Goal: Task Accomplishment & Management: Manage account settings

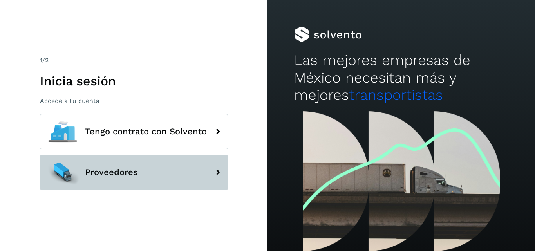
click at [207, 170] on button "Proveedores" at bounding box center [134, 172] width 188 height 35
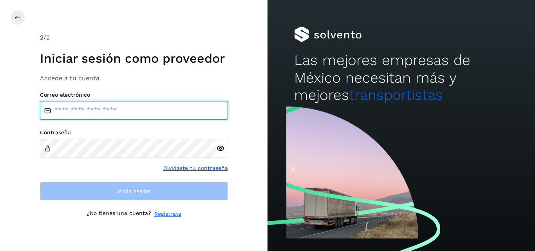
click at [65, 110] on input "email" at bounding box center [134, 110] width 188 height 19
type input "**********"
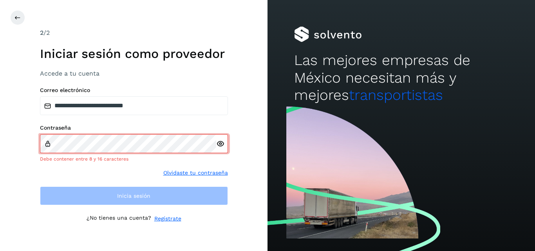
click at [220, 147] on icon at bounding box center [220, 144] width 8 height 8
click at [221, 148] on icon at bounding box center [220, 144] width 8 height 8
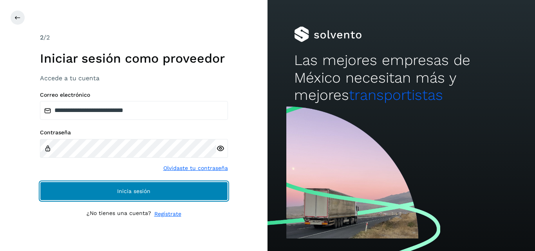
click at [107, 186] on button "Inicia sesión" at bounding box center [134, 191] width 188 height 19
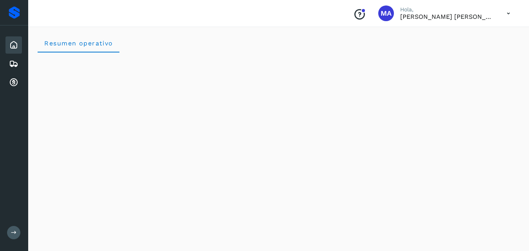
click at [13, 46] on icon at bounding box center [13, 44] width 9 height 9
click at [13, 63] on icon at bounding box center [13, 63] width 9 height 9
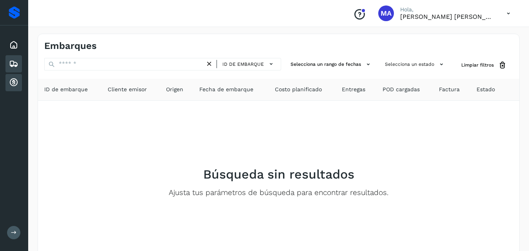
click at [14, 84] on icon at bounding box center [13, 82] width 9 height 9
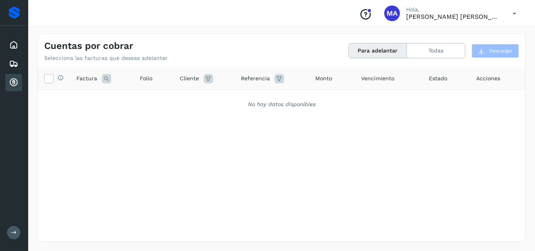
click at [379, 52] on button "Para adelantar" at bounding box center [378, 50] width 58 height 14
